Goal: Information Seeking & Learning: Learn about a topic

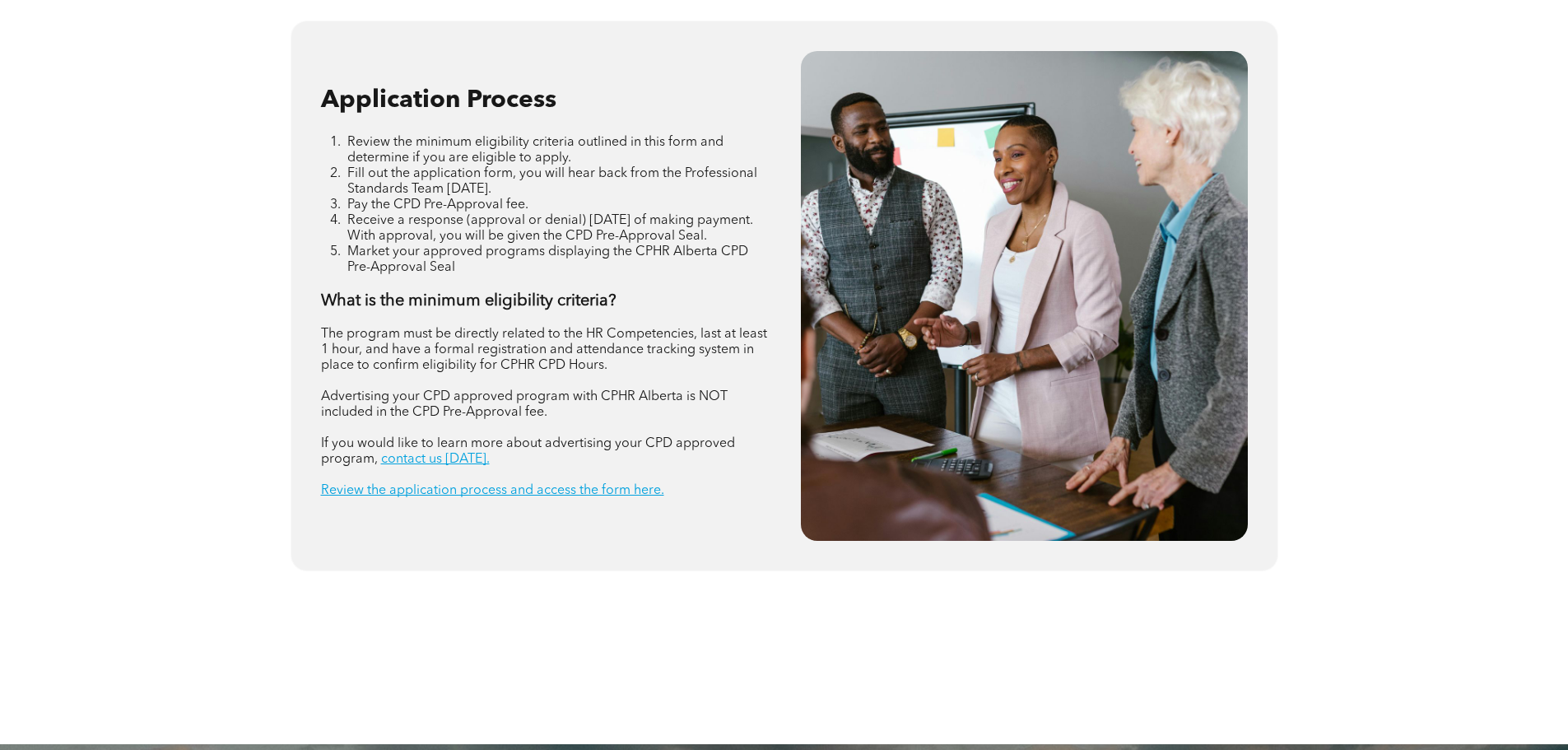
scroll to position [1976, 0]
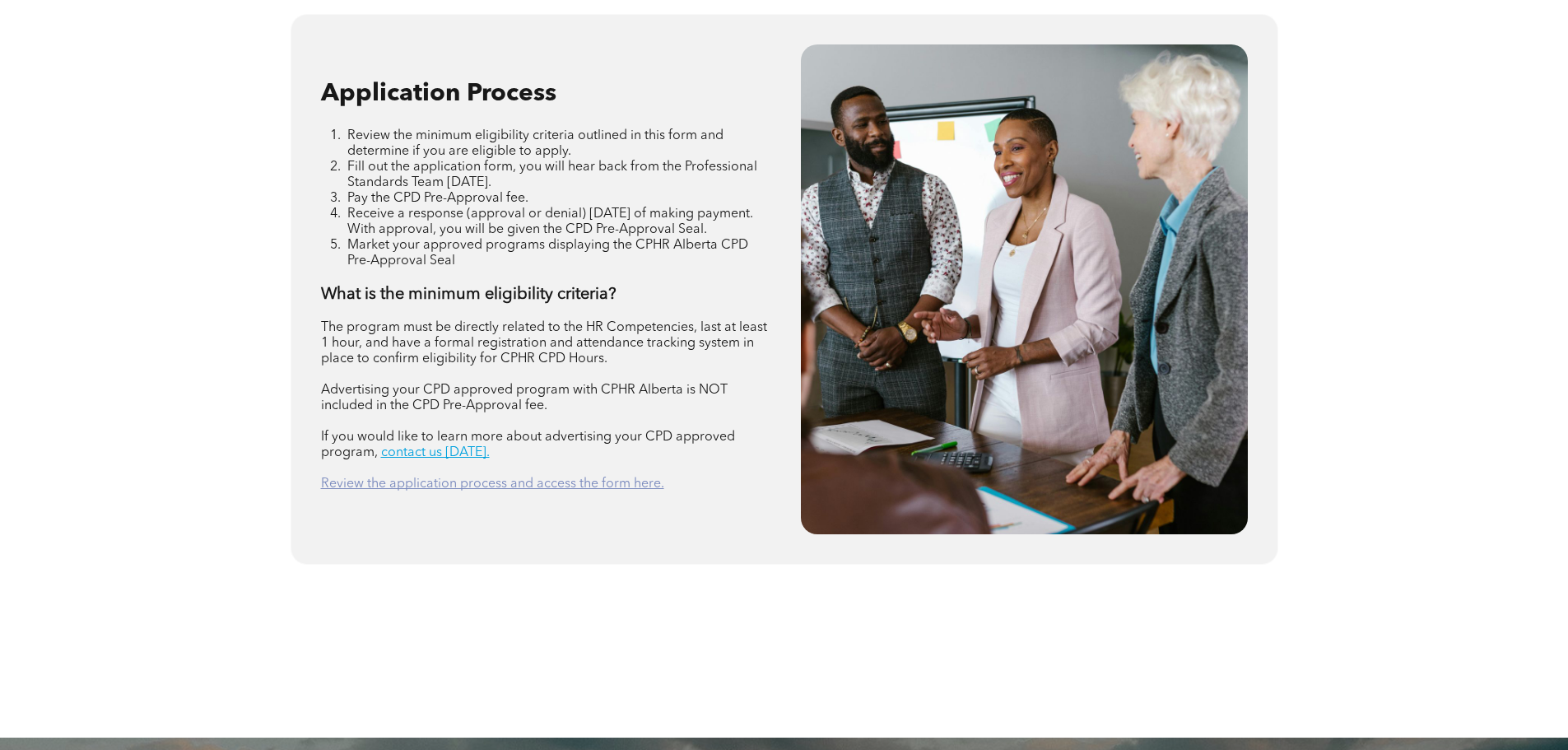
click at [473, 487] on link "Review the application process and access the form here." at bounding box center [492, 485] width 343 height 13
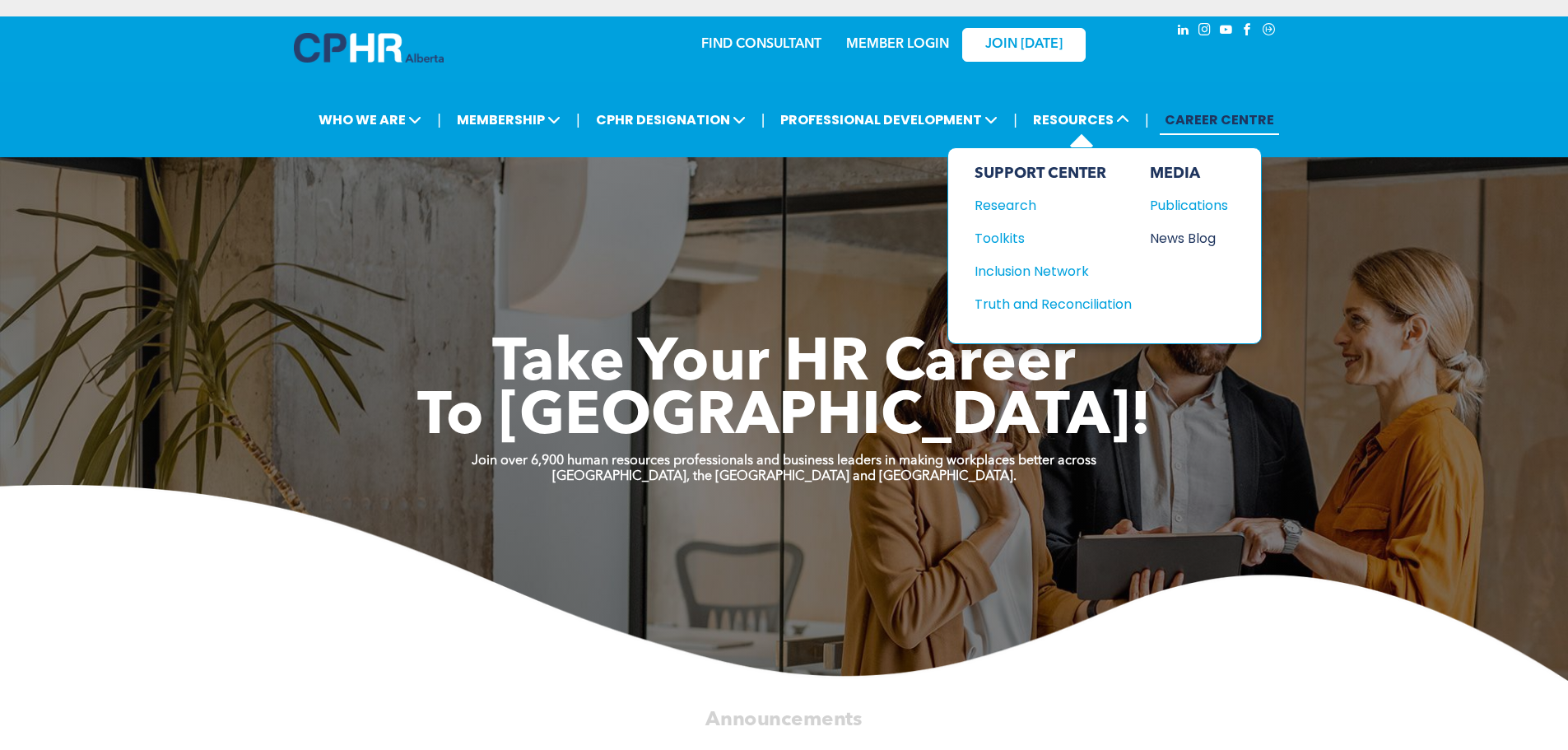
click at [1205, 232] on div "News Blog" at bounding box center [1185, 238] width 71 height 21
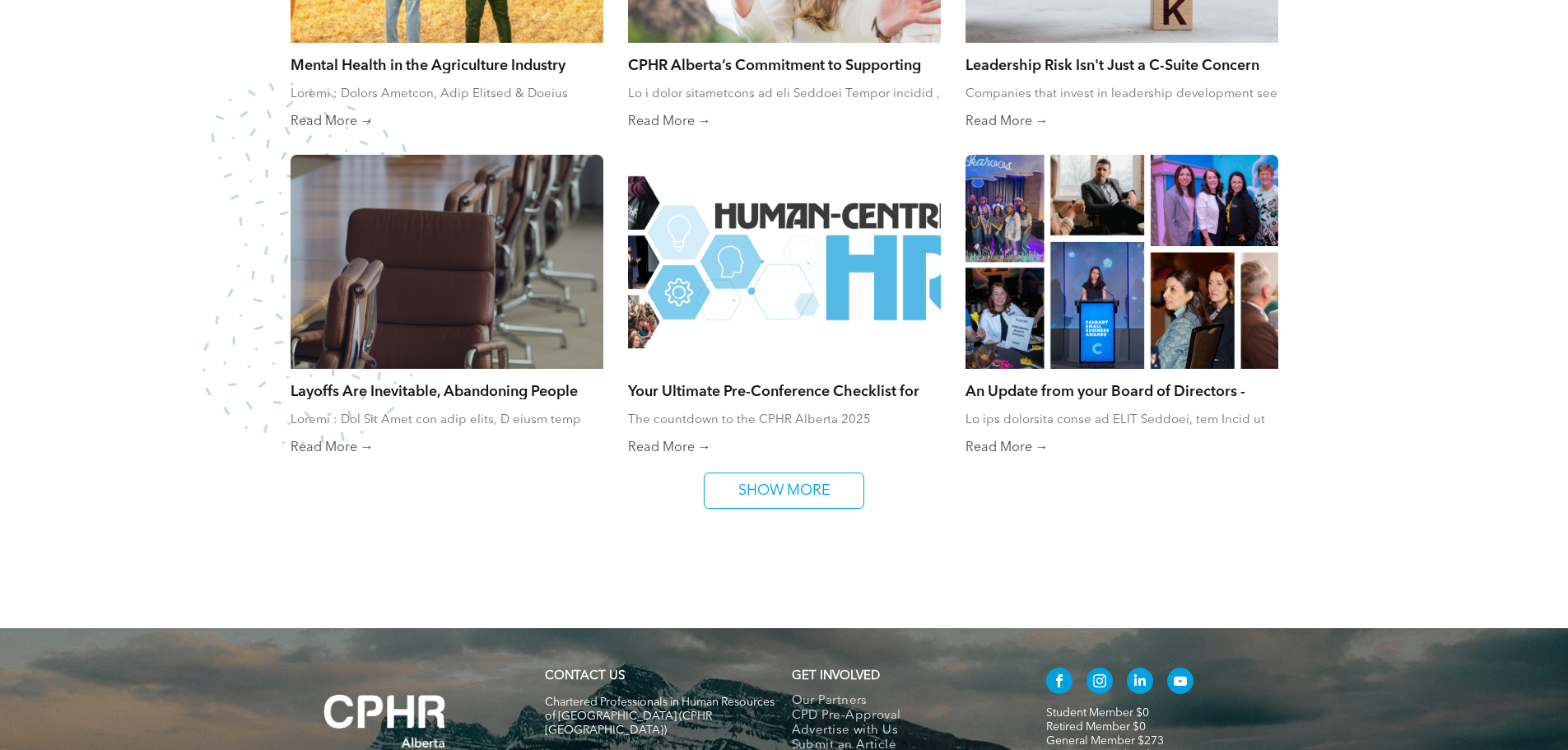
scroll to position [1070, 0]
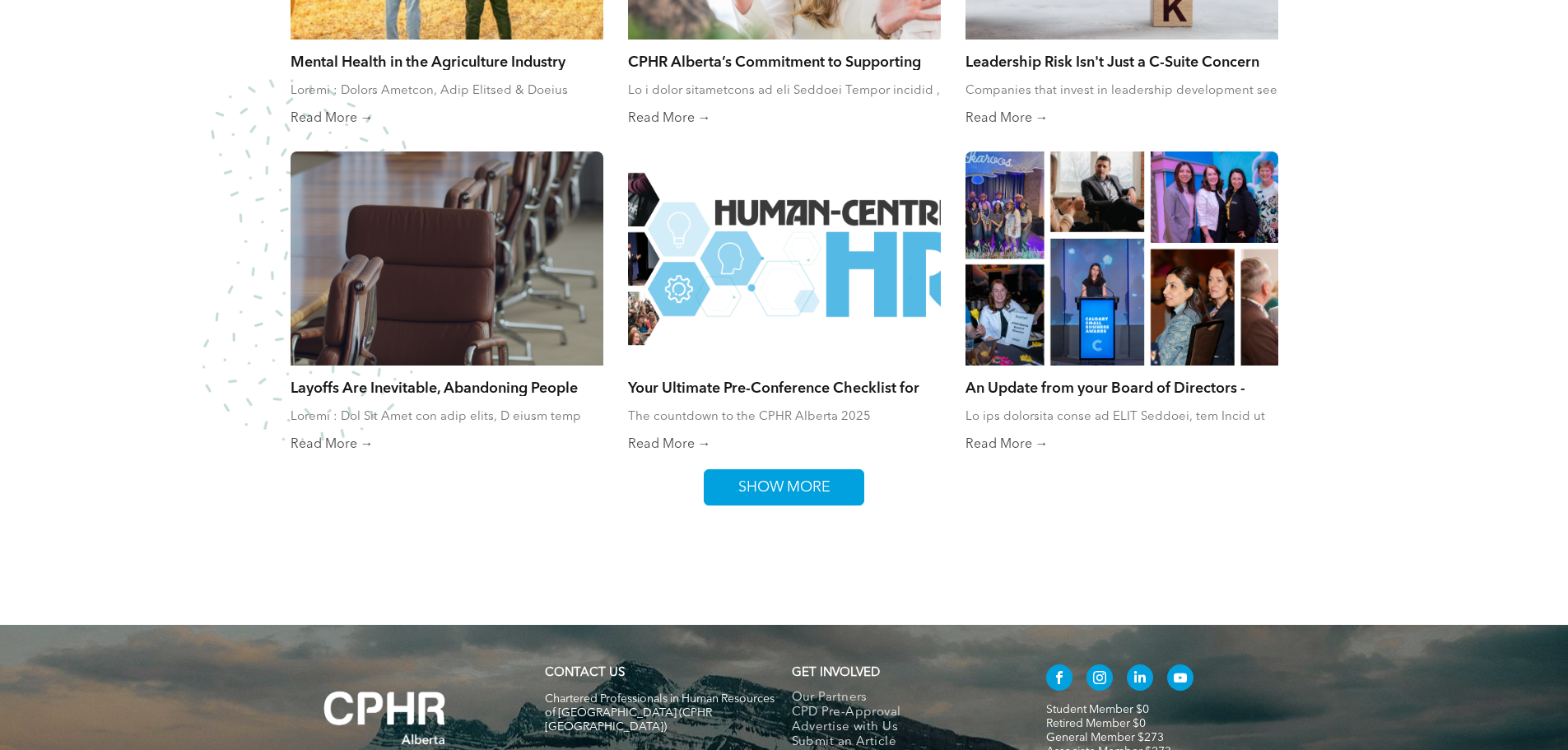
click at [832, 485] on span "SHOW MORE" at bounding box center [784, 488] width 103 height 35
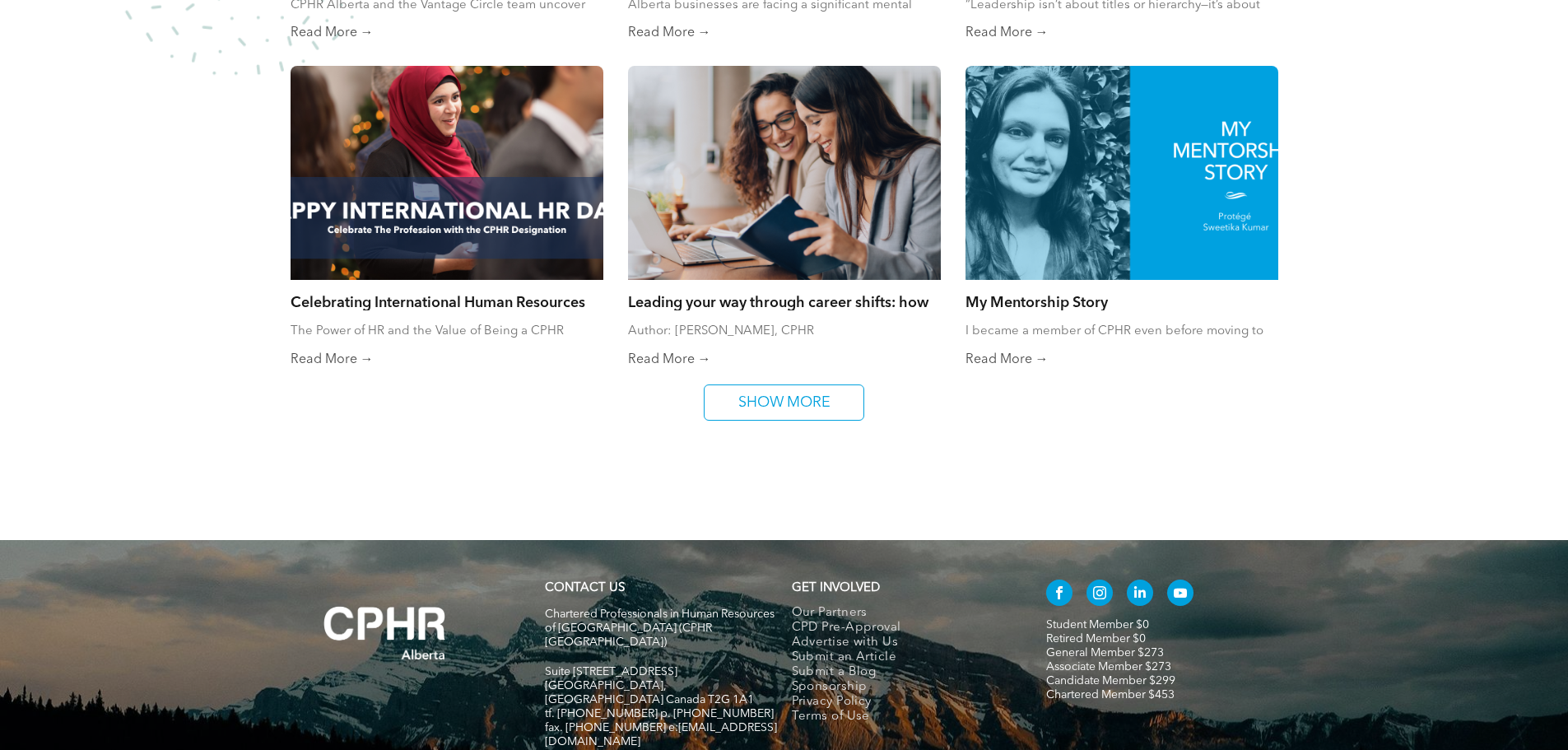
scroll to position [1812, 0]
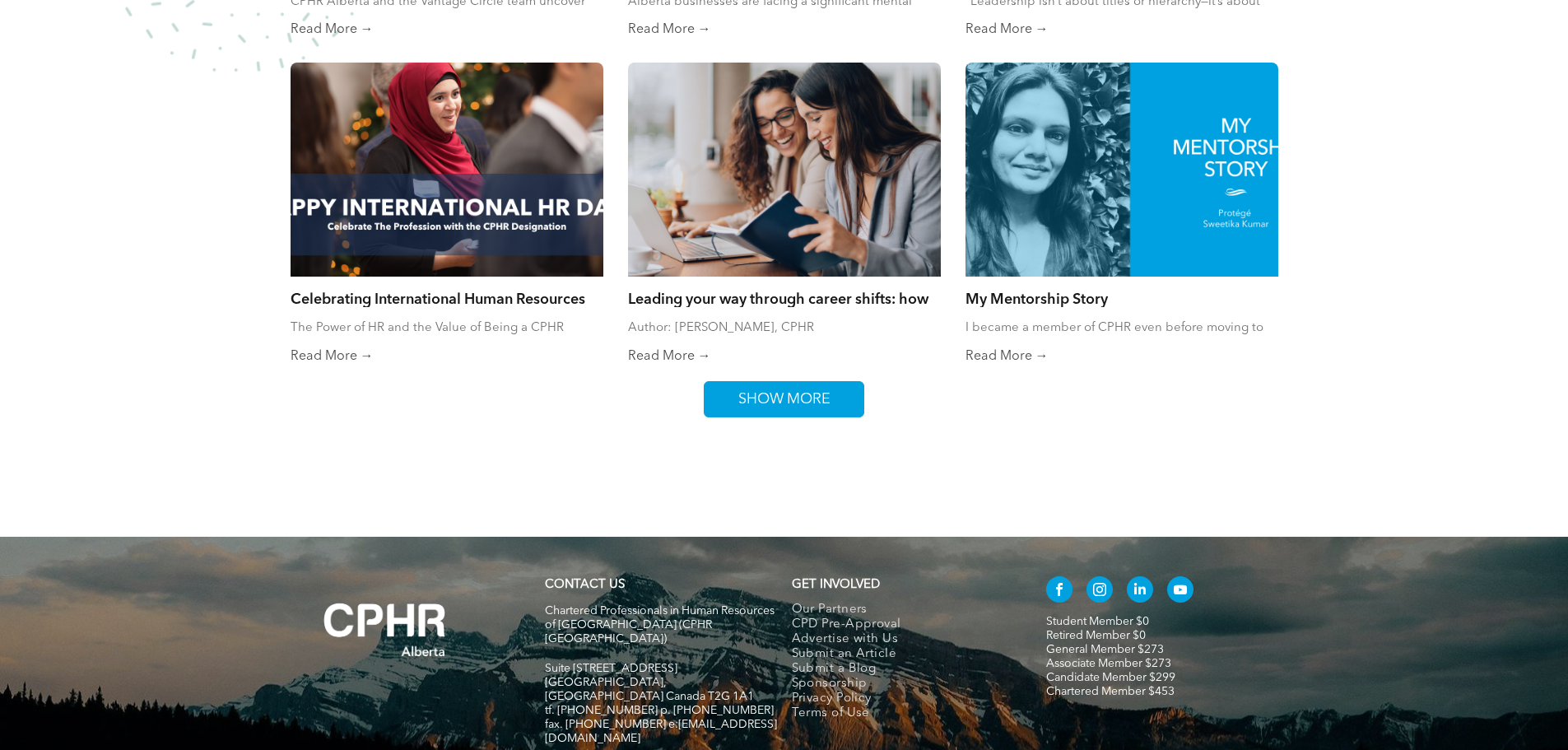
click at [795, 399] on span "SHOW MORE" at bounding box center [784, 399] width 103 height 35
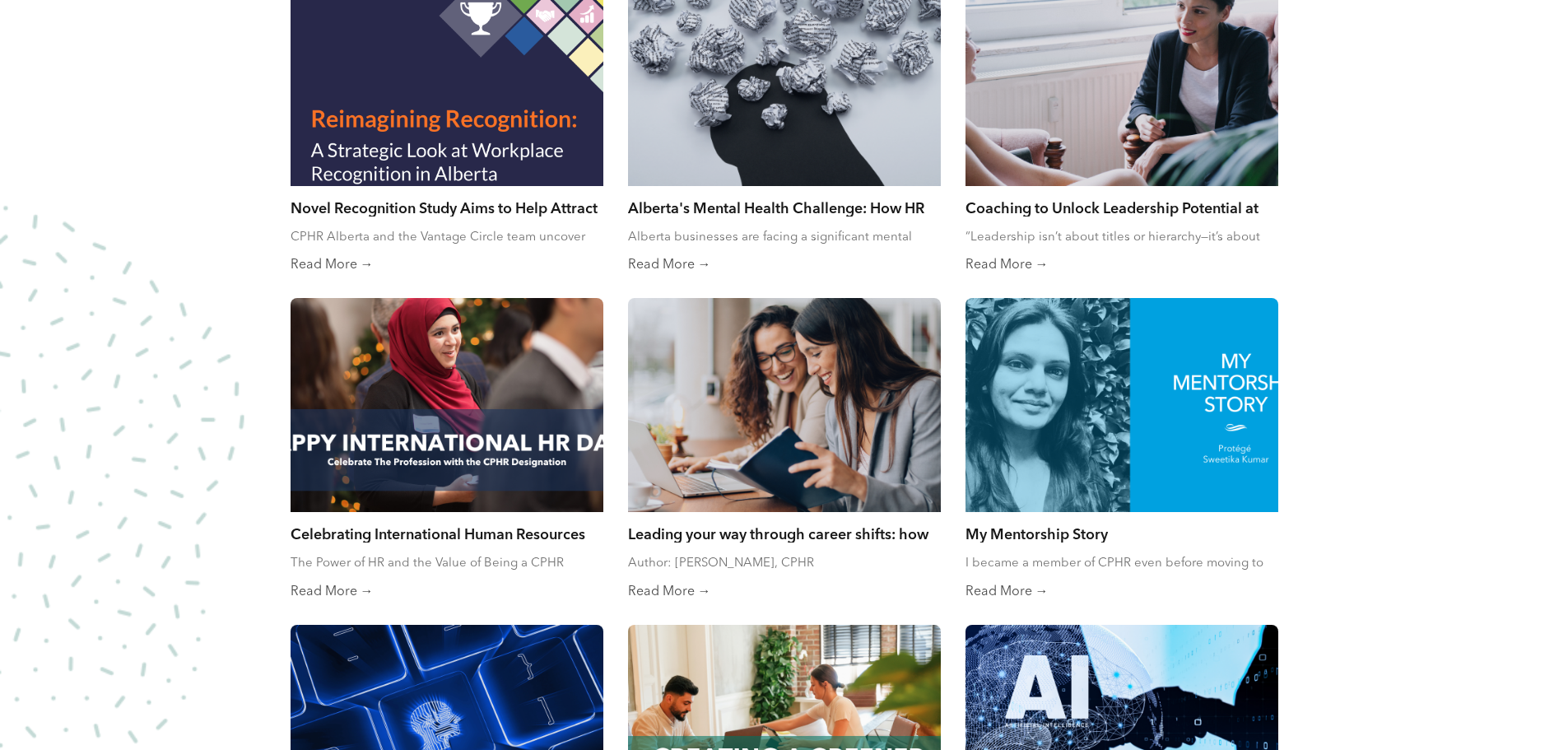
scroll to position [1482, 0]
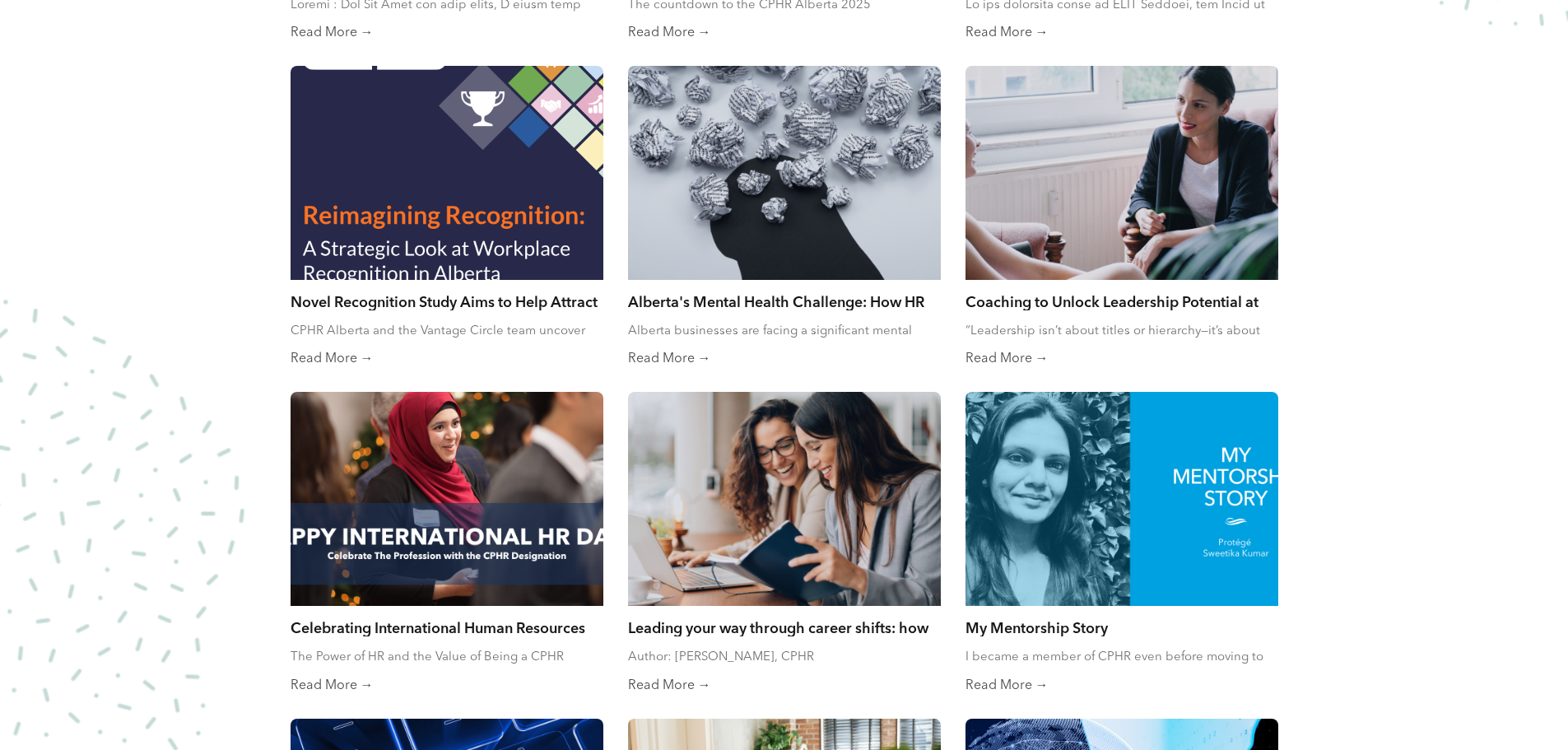
click at [405, 164] on div at bounding box center [446, 174] width 331 height 227
